Goal: Transaction & Acquisition: Book appointment/travel/reservation

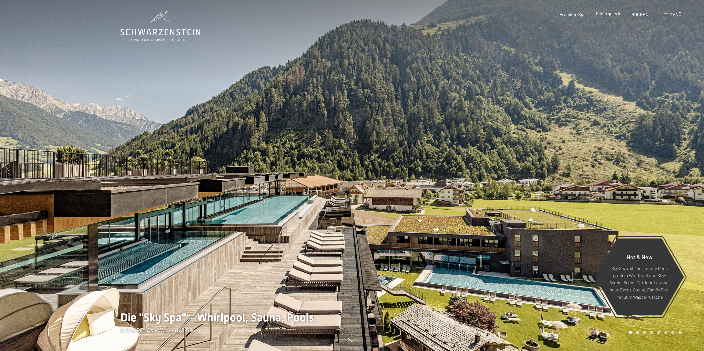
click at [603, 16] on span "Bildergalerie" at bounding box center [609, 13] width 26 height 5
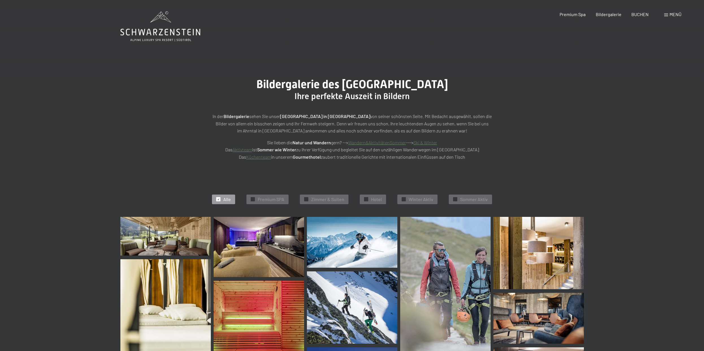
click at [669, 17] on div "Menü" at bounding box center [672, 14] width 17 height 6
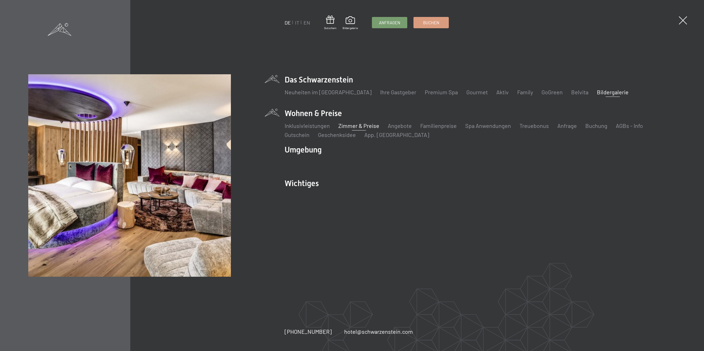
click at [362, 126] on link "Zimmer & Preise" at bounding box center [358, 125] width 41 height 7
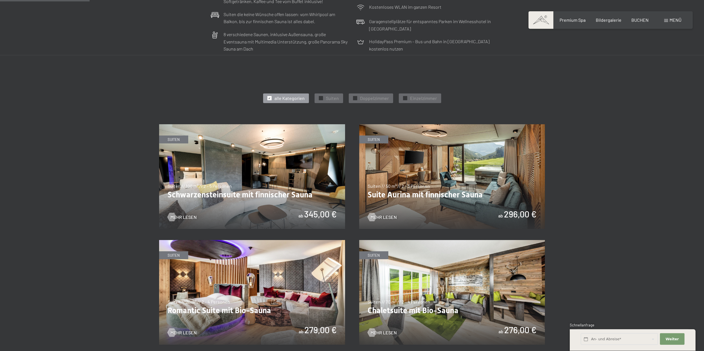
scroll to position [259, 0]
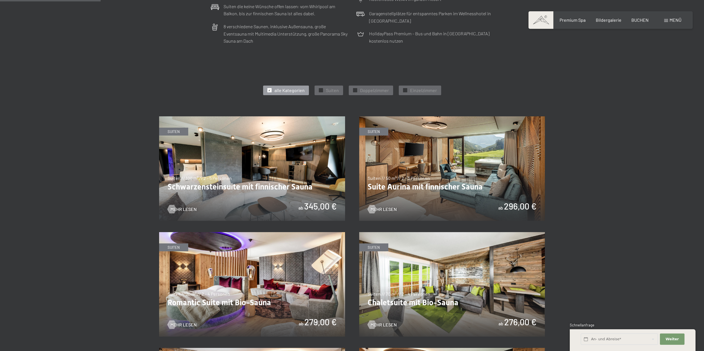
click at [442, 159] on img at bounding box center [452, 168] width 186 height 105
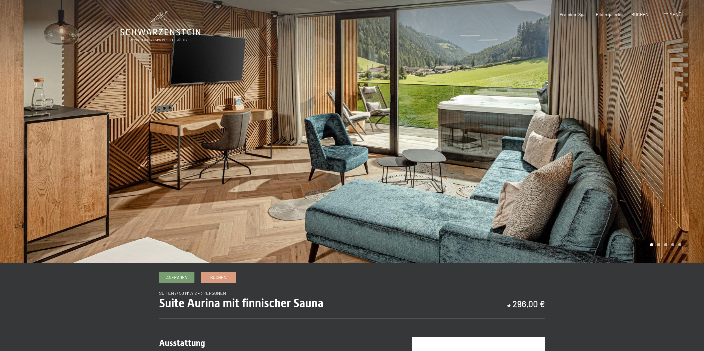
click at [677, 115] on div at bounding box center [528, 131] width 352 height 263
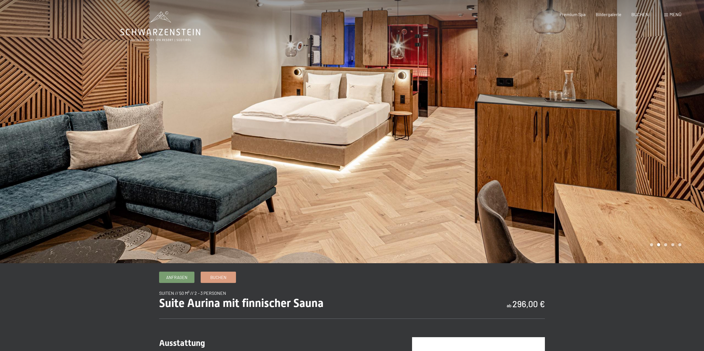
click at [28, 120] on div at bounding box center [176, 131] width 352 height 263
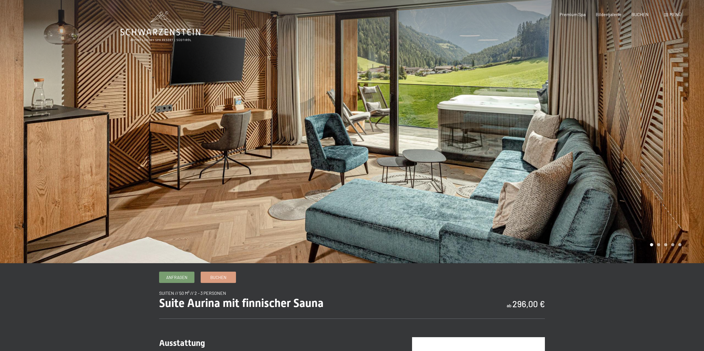
click at [620, 104] on div at bounding box center [528, 131] width 352 height 263
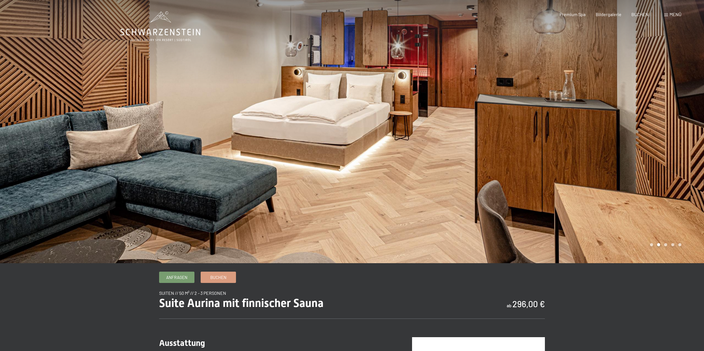
click at [620, 104] on div at bounding box center [528, 131] width 352 height 263
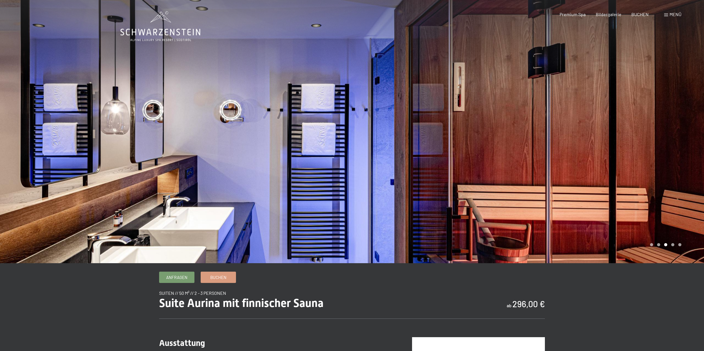
click at [620, 104] on div at bounding box center [528, 131] width 352 height 263
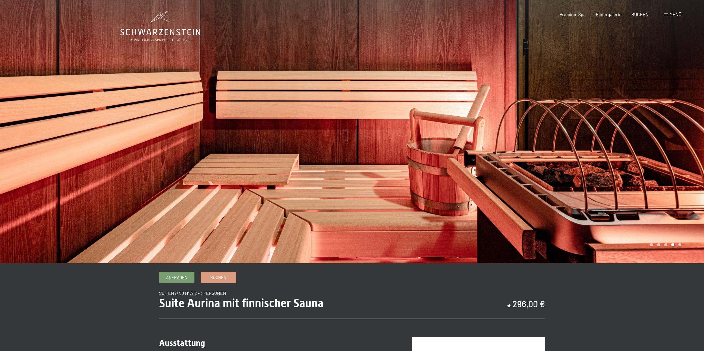
click at [620, 104] on div at bounding box center [528, 131] width 352 height 263
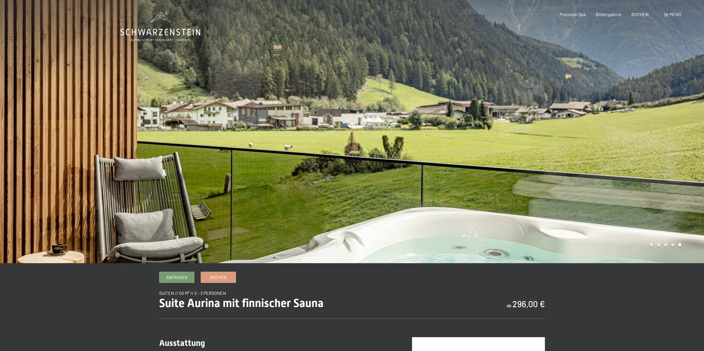
click at [621, 104] on div at bounding box center [528, 131] width 352 height 263
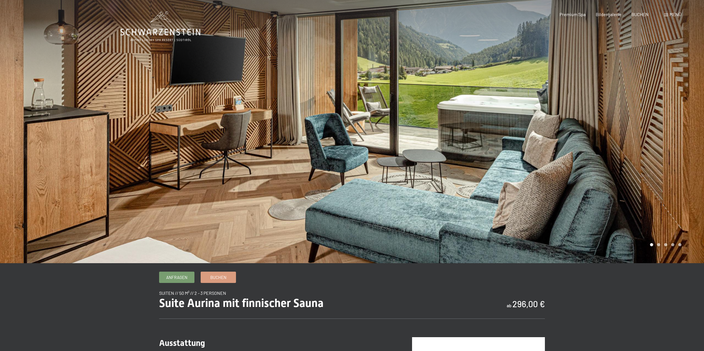
click at [621, 104] on div at bounding box center [528, 131] width 352 height 263
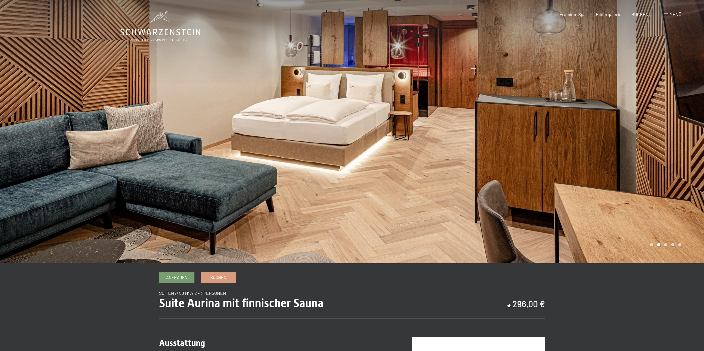
click at [607, 107] on div at bounding box center [528, 131] width 352 height 263
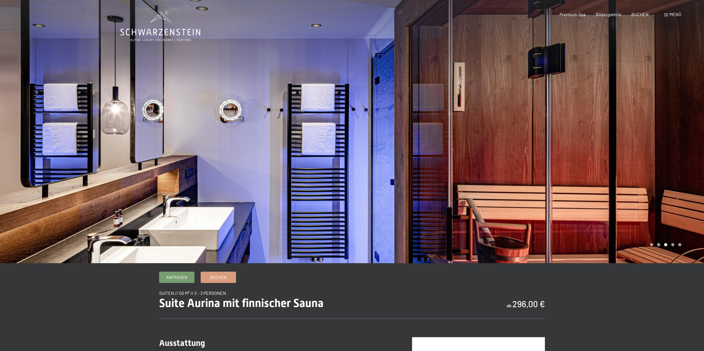
click at [607, 107] on div at bounding box center [528, 131] width 352 height 263
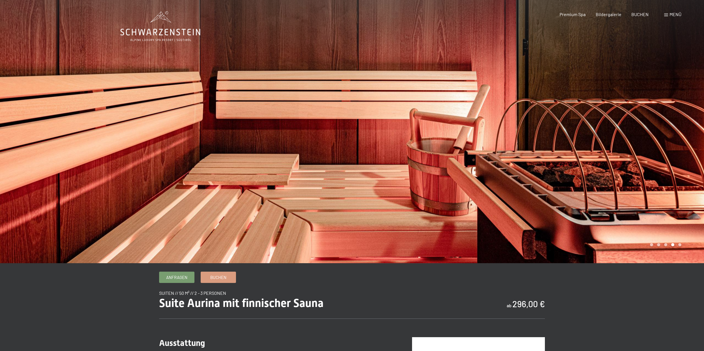
click at [607, 107] on div at bounding box center [528, 131] width 352 height 263
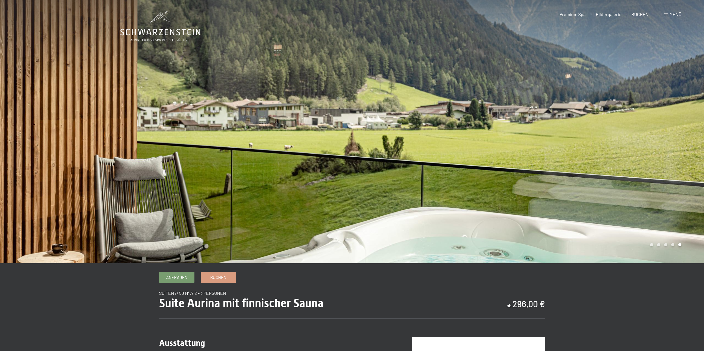
click at [607, 107] on div at bounding box center [528, 131] width 352 height 263
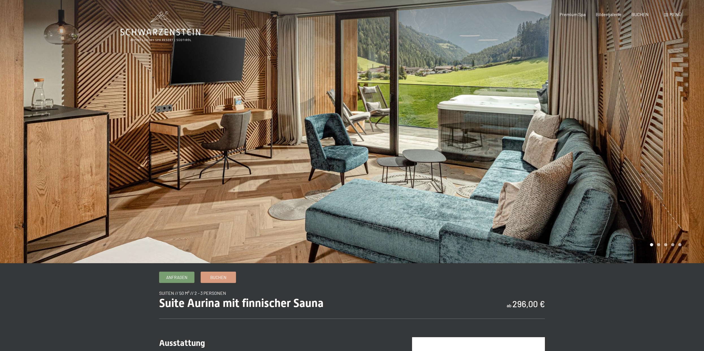
click at [607, 107] on div at bounding box center [528, 131] width 352 height 263
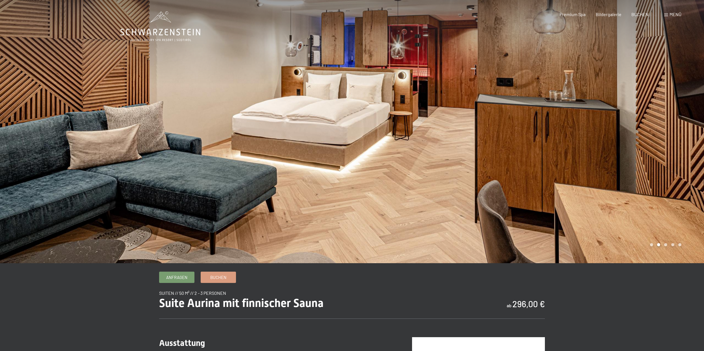
click at [390, 291] on div "Suiten // 50 m² // 2 - 3 Personen" at bounding box center [352, 293] width 386 height 6
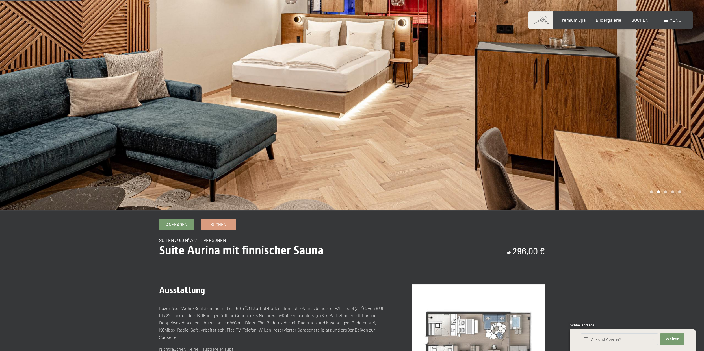
scroll to position [115, 0]
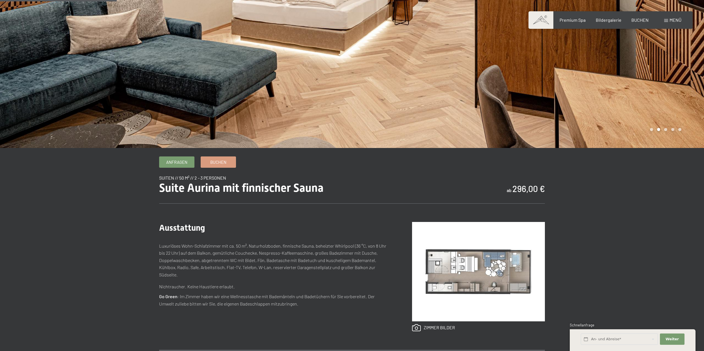
click at [466, 258] on img at bounding box center [478, 271] width 133 height 99
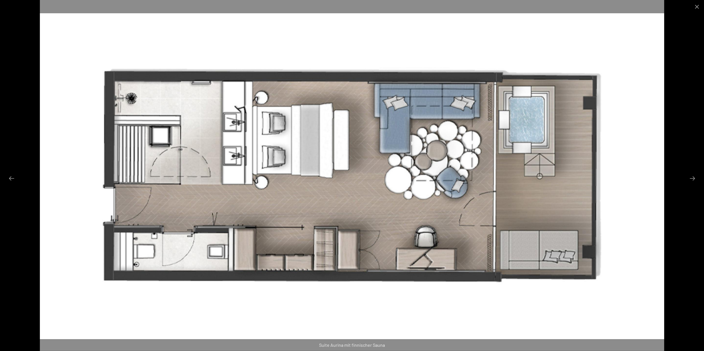
click at [648, 174] on img at bounding box center [352, 175] width 625 height 351
drag, startPoint x: 689, startPoint y: 2, endPoint x: 694, endPoint y: 3, distance: 4.7
click at [692, 3] on div at bounding box center [352, 6] width 704 height 13
click at [694, 3] on button "Close gallery" at bounding box center [697, 6] width 14 height 13
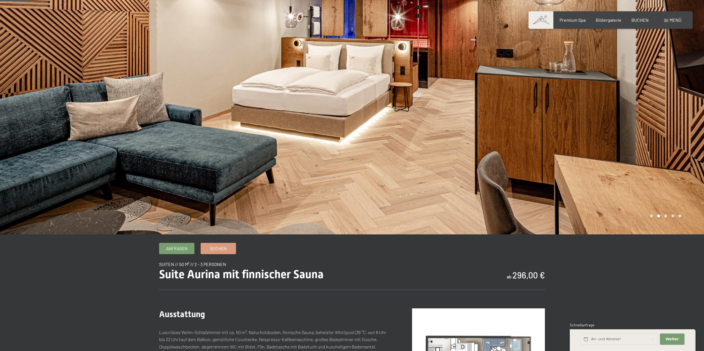
scroll to position [0, 0]
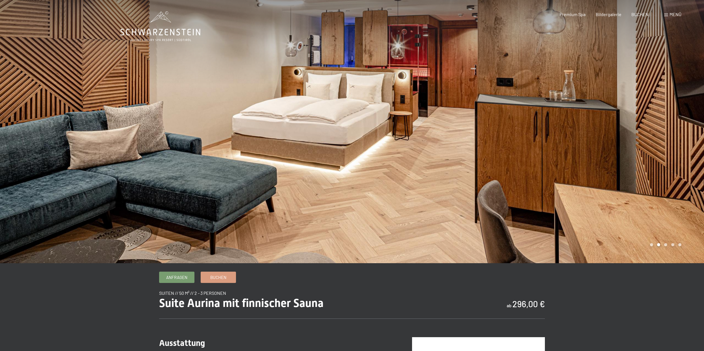
click at [649, 130] on div at bounding box center [528, 131] width 352 height 263
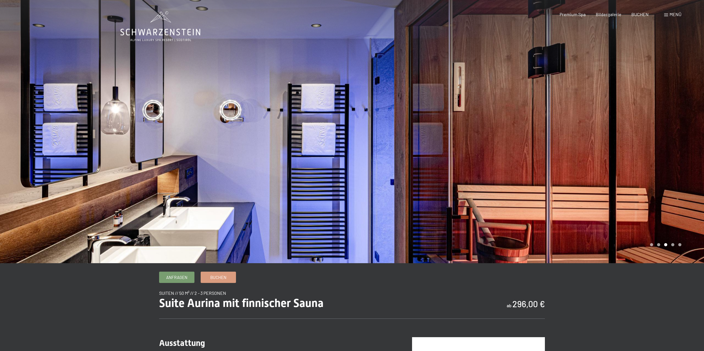
click at [649, 130] on div at bounding box center [528, 131] width 352 height 263
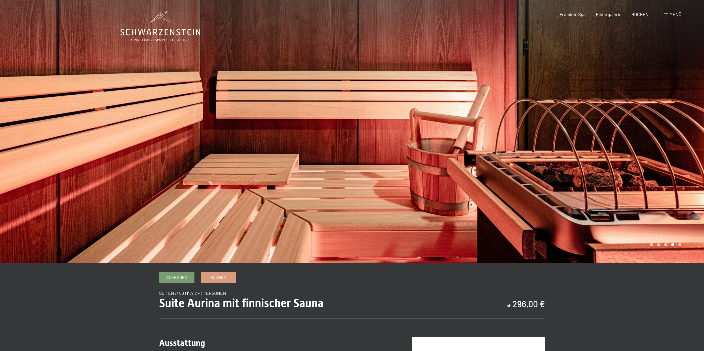
click at [649, 130] on div at bounding box center [528, 131] width 352 height 263
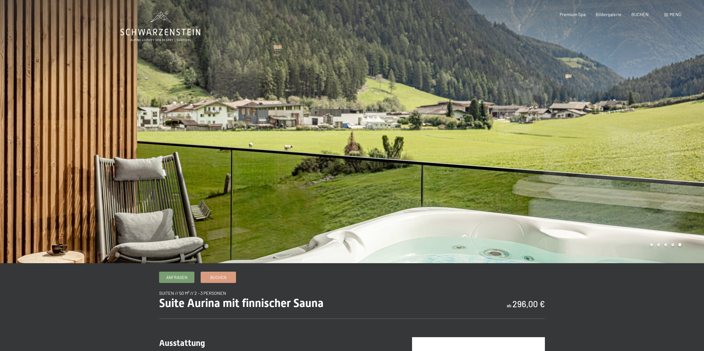
click at [649, 130] on div at bounding box center [528, 131] width 352 height 263
